Goal: Task Accomplishment & Management: Use online tool/utility

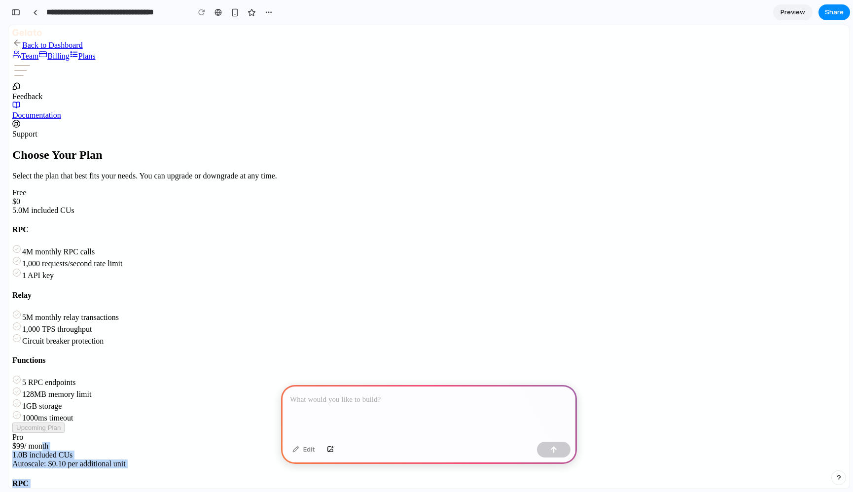
drag, startPoint x: 453, startPoint y: 149, endPoint x: 472, endPoint y: 283, distance: 135.4
click at [366, 406] on div at bounding box center [429, 411] width 296 height 53
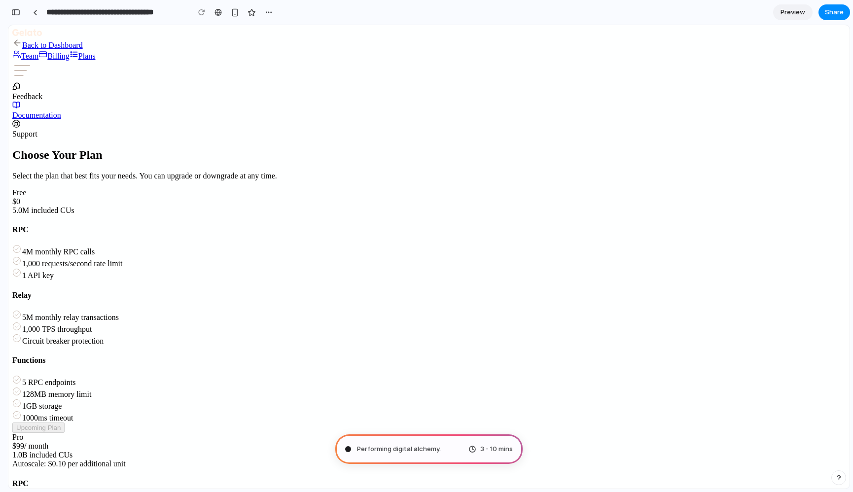
scroll to position [0, 0]
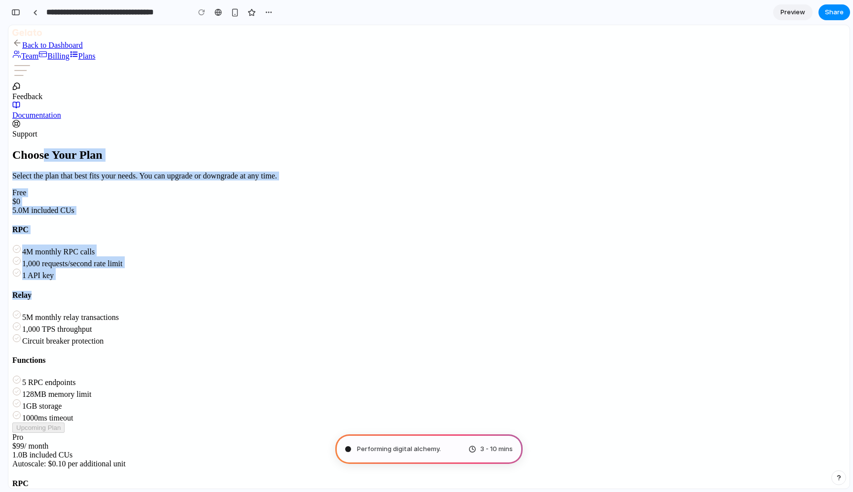
drag, startPoint x: 221, startPoint y: 78, endPoint x: 278, endPoint y: 244, distance: 176.3
click at [278, 291] on h4 "Relay" at bounding box center [428, 295] width 833 height 9
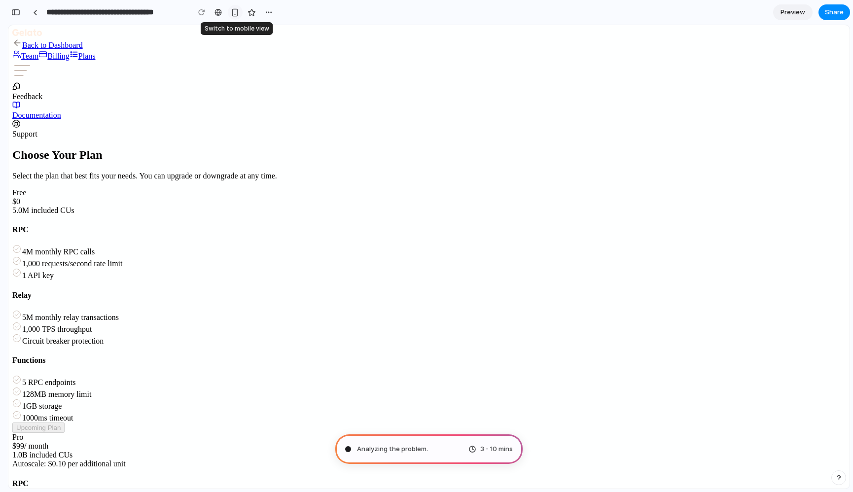
click at [239, 13] on button "button" at bounding box center [235, 12] width 15 height 15
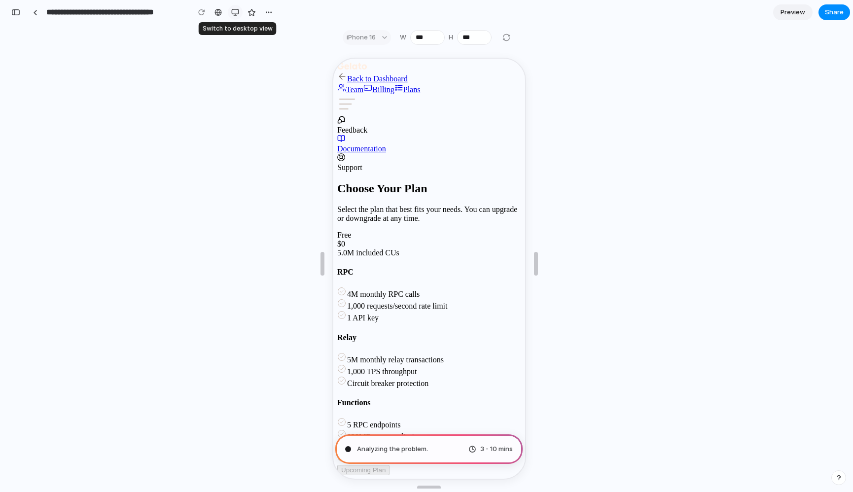
click at [239, 13] on button "button" at bounding box center [235, 12] width 15 height 15
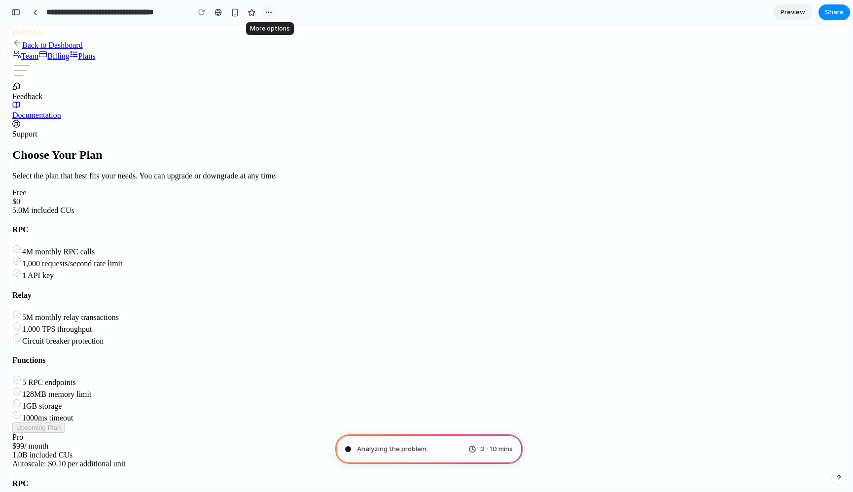
click at [270, 13] on div "button" at bounding box center [269, 12] width 8 height 8
drag, startPoint x: 270, startPoint y: 13, endPoint x: 797, endPoint y: 2, distance: 528.0
click at [270, 13] on div "Duplicate Delete" at bounding box center [426, 246] width 853 height 492
click at [806, 15] on link "Preview" at bounding box center [792, 12] width 39 height 16
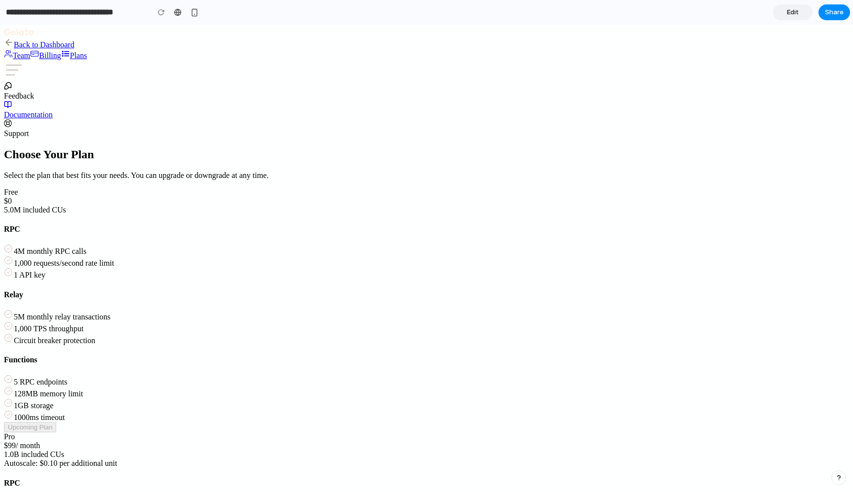
click at [806, 15] on link "Edit" at bounding box center [792, 12] width 39 height 16
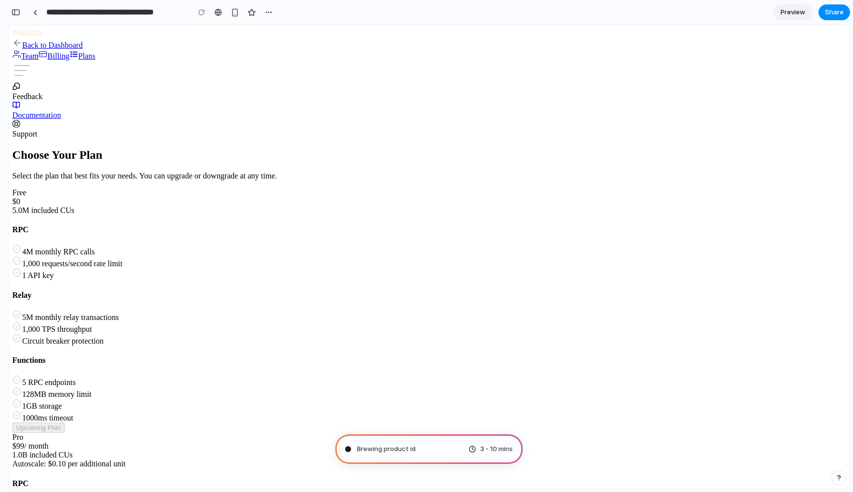
click at [806, 15] on link "Preview" at bounding box center [792, 12] width 39 height 16
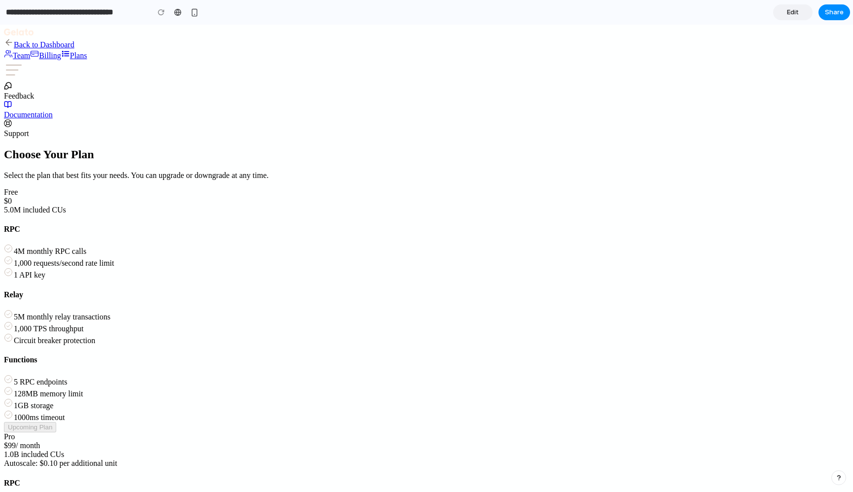
click at [806, 15] on link "Edit" at bounding box center [792, 12] width 39 height 16
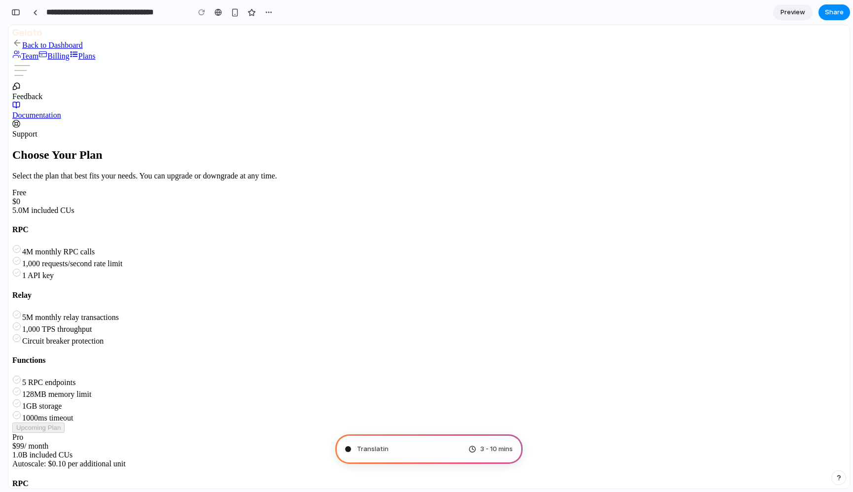
scroll to position [3, 0]
type input "**********"
drag, startPoint x: 439, startPoint y: 447, endPoint x: 480, endPoint y: 451, distance: 40.7
click at [480, 451] on div "Consulting the digital oracle . 3 - 10 mins" at bounding box center [428, 449] width 187 height 30
click at [480, 451] on span "3 - 10 mins" at bounding box center [496, 449] width 33 height 10
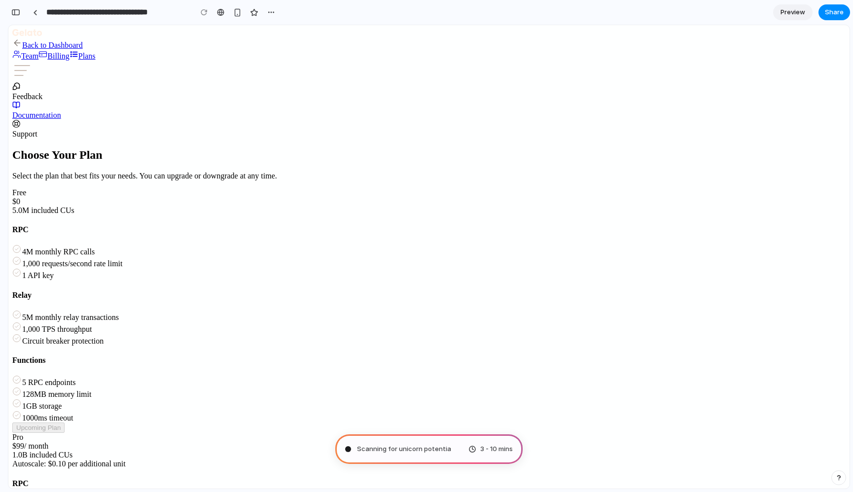
scroll to position [0, 0]
drag, startPoint x: 459, startPoint y: 453, endPoint x: 510, endPoint y: 448, distance: 51.0
click at [510, 448] on div "Scanning for unicorn potential .. 3 - 10 mins" at bounding box center [428, 449] width 187 height 30
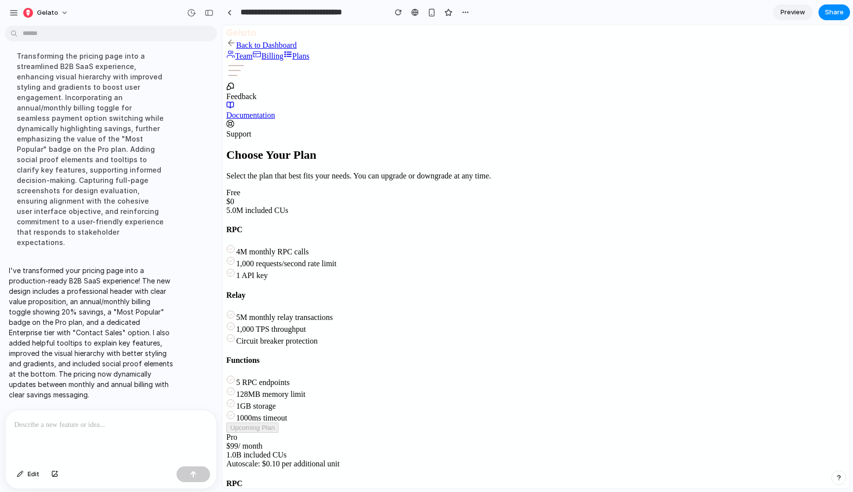
scroll to position [63, 0]
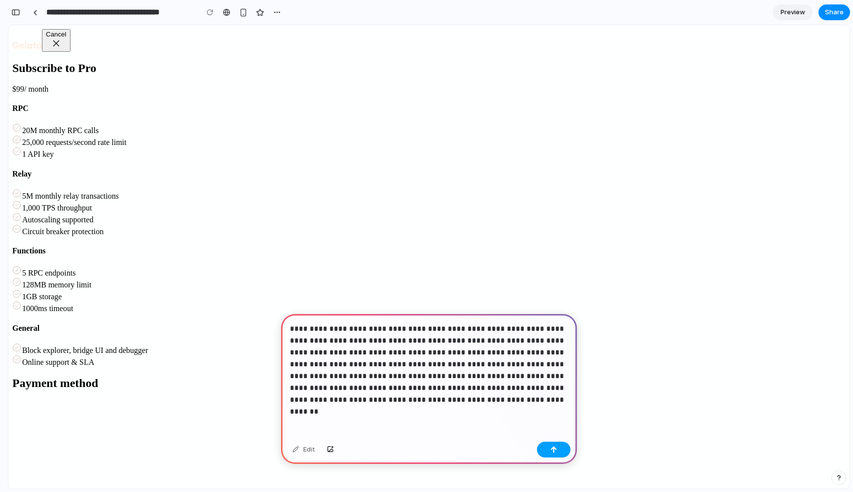
click at [546, 448] on button "button" at bounding box center [554, 450] width 34 height 16
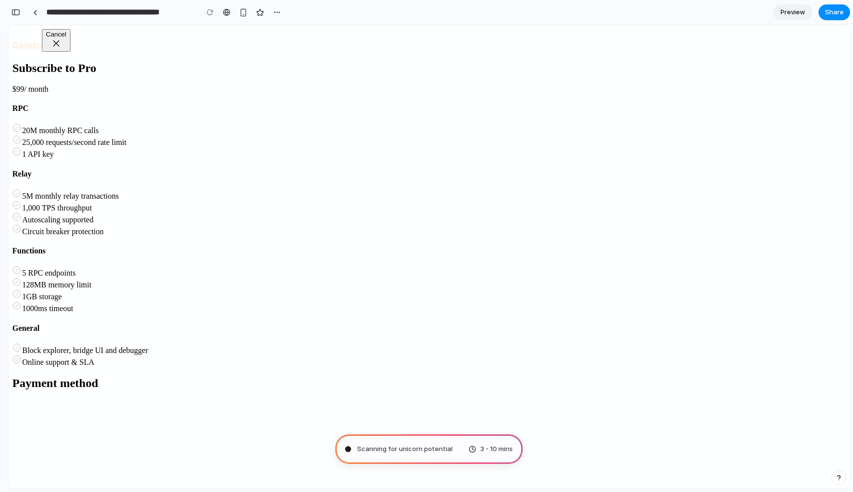
type input "**********"
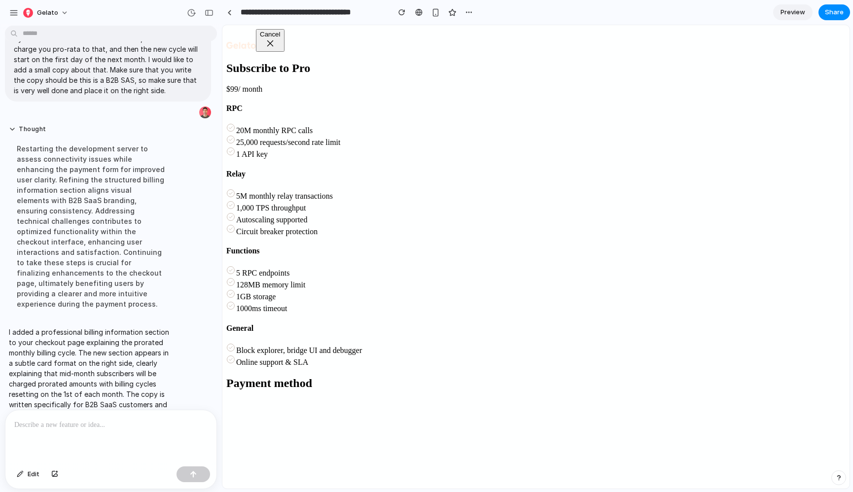
click at [98, 431] on div at bounding box center [110, 436] width 211 height 52
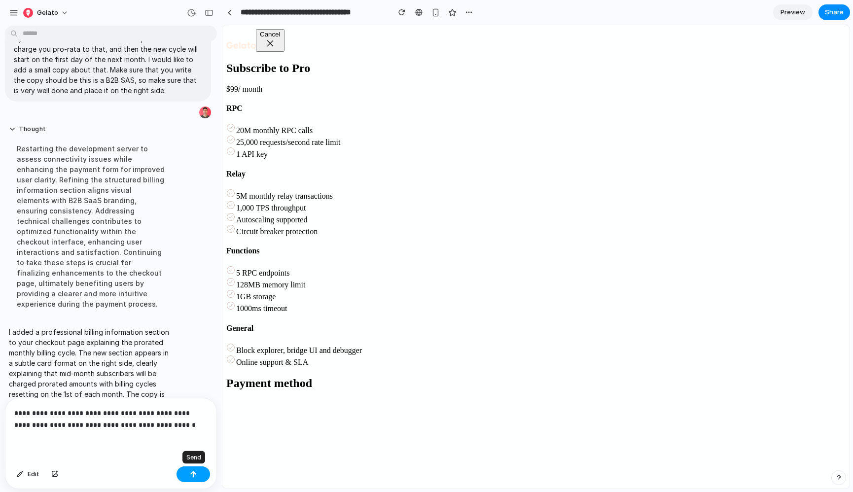
click at [193, 473] on div "button" at bounding box center [193, 474] width 7 height 7
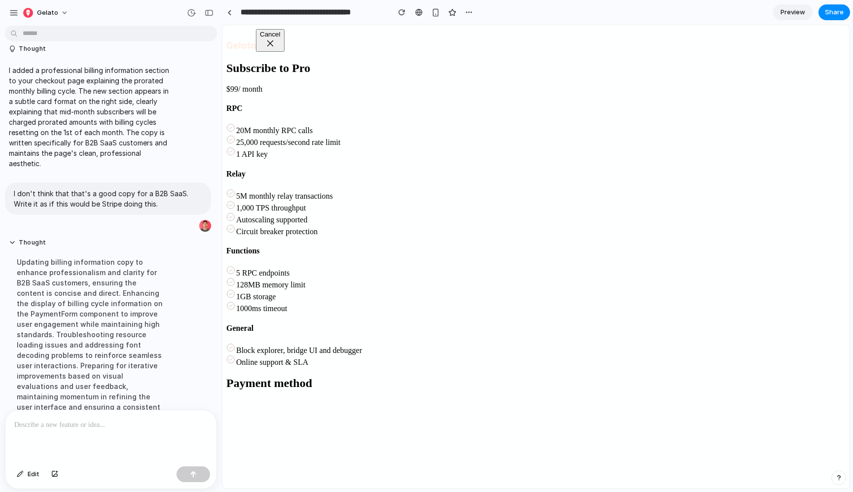
scroll to position [266, 0]
